Goal: Check status: Check status

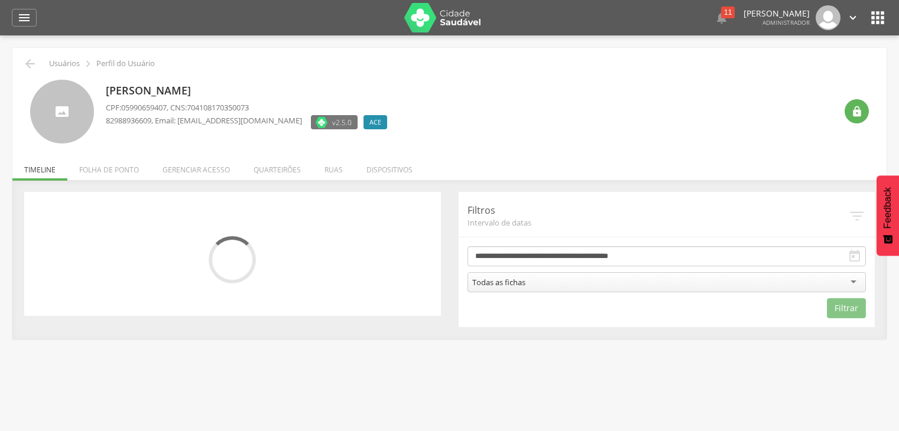
click at [112, 171] on li "Folha de ponto" at bounding box center [108, 167] width 83 height 28
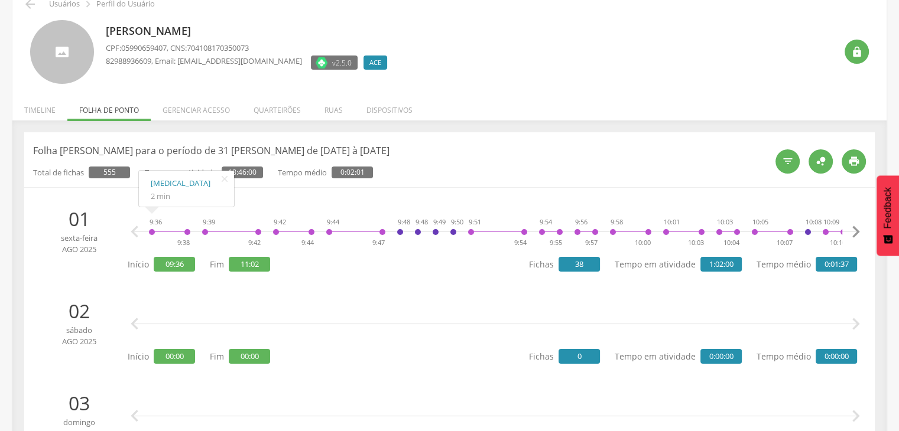
scroll to position [59, 0]
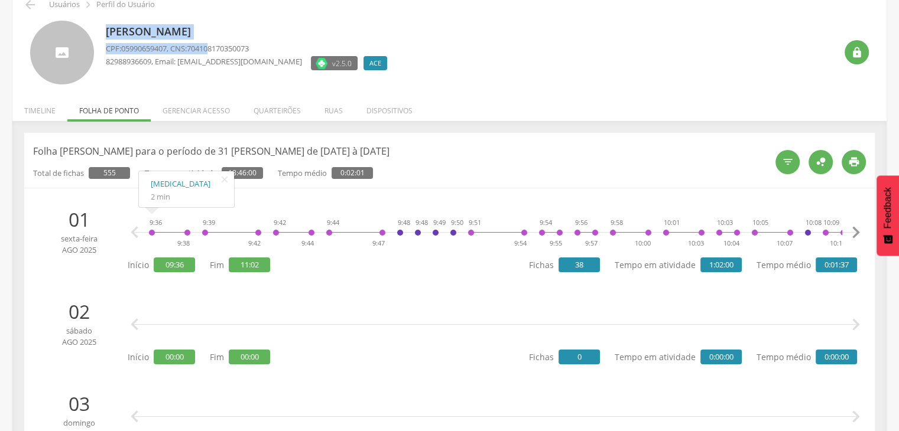
drag, startPoint x: 106, startPoint y: 34, endPoint x: 214, endPoint y: 39, distance: 108.3
click at [214, 39] on div "Andressa Maria Gomes de Oliveira CPF: 05990659407 , CNS: 704108170350073 829889…" at bounding box center [249, 53] width 287 height 64
click at [86, 226] on p "01" at bounding box center [79, 219] width 80 height 27
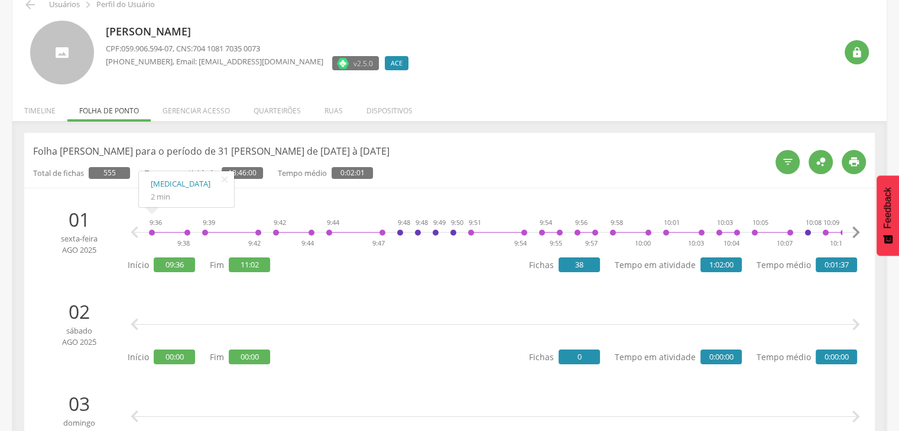
drag, startPoint x: 63, startPoint y: 215, endPoint x: 73, endPoint y: 215, distance: 10.6
click at [73, 215] on p "01" at bounding box center [79, 219] width 80 height 27
click at [87, 230] on p "01" at bounding box center [79, 219] width 80 height 27
drag, startPoint x: 161, startPoint y: 266, endPoint x: 187, endPoint y: 272, distance: 26.8
click at [188, 272] on div "Início 09:36 Fim 11:02" at bounding box center [199, 265] width 142 height 23
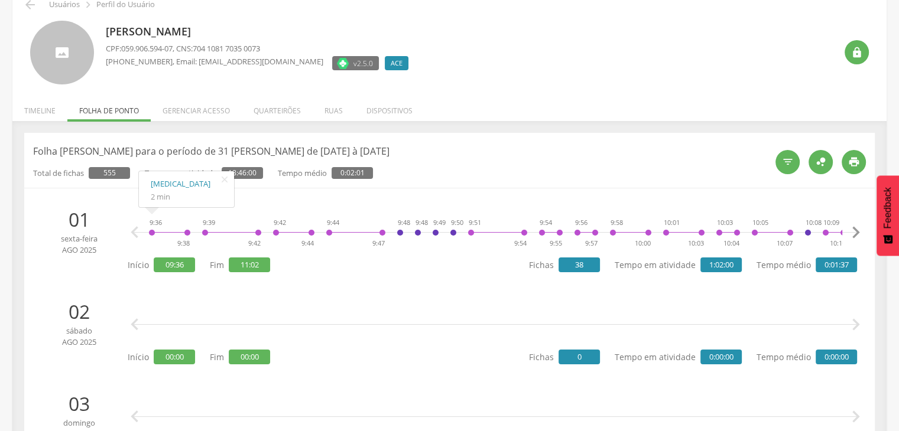
click at [176, 276] on li "01 sexta-feira ago 2025 9:36 9:38 9:39 9:42 9:42 9:44 9:44 9:47 9:48 9:48 9:49 …" at bounding box center [449, 240] width 833 height 80
drag, startPoint x: 162, startPoint y: 265, endPoint x: 181, endPoint y: 269, distance: 19.5
click at [181, 269] on span "09:36" at bounding box center [174, 265] width 41 height 15
drag, startPoint x: 236, startPoint y: 263, endPoint x: 260, endPoint y: 268, distance: 24.1
click at [259, 268] on span "11:02" at bounding box center [249, 265] width 41 height 15
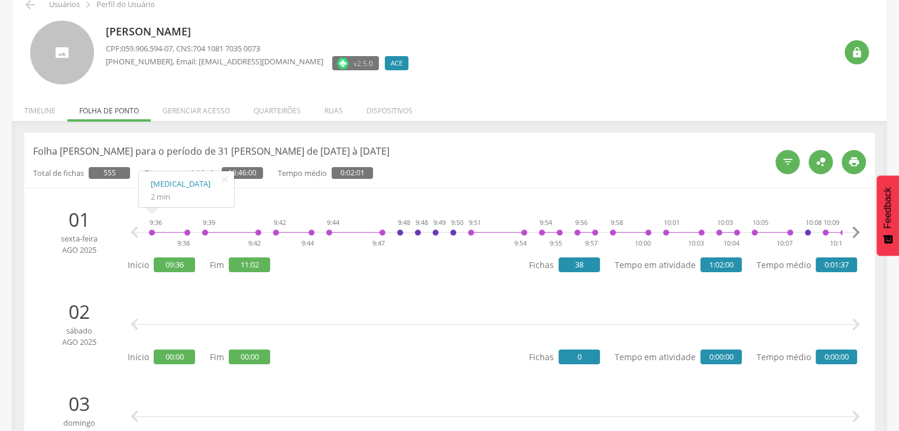
click at [147, 308] on div " " at bounding box center [495, 324] width 723 height 35
click at [161, 264] on span "09:36" at bounding box center [174, 265] width 41 height 15
click at [849, 163] on icon "" at bounding box center [854, 162] width 12 height 12
click at [851, 160] on icon "" at bounding box center [854, 162] width 12 height 12
